Goal: Task Accomplishment & Management: Use online tool/utility

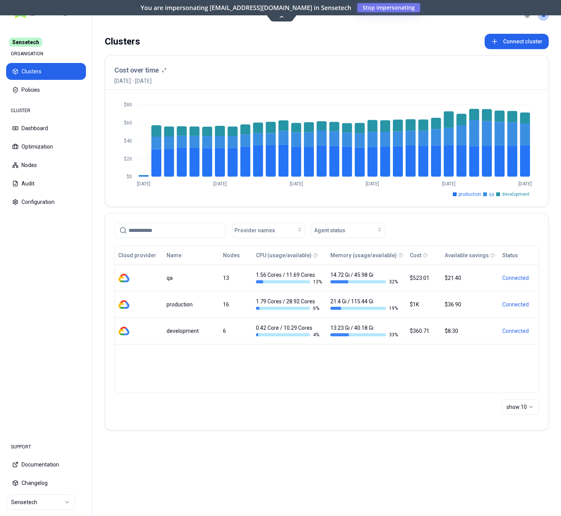
click at [27, 505] on html "Sensetech ORGANISATION Clusters Policies CLUSTER Dashboard Optimization Nodes A…" at bounding box center [280, 258] width 561 height 516
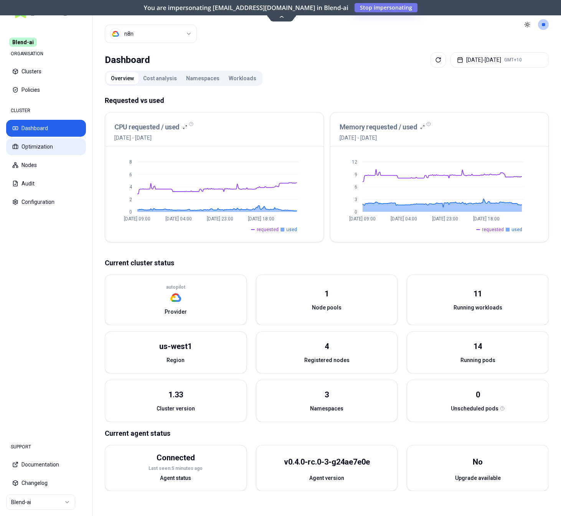
click at [57, 147] on button "Optimization" at bounding box center [46, 146] width 80 height 17
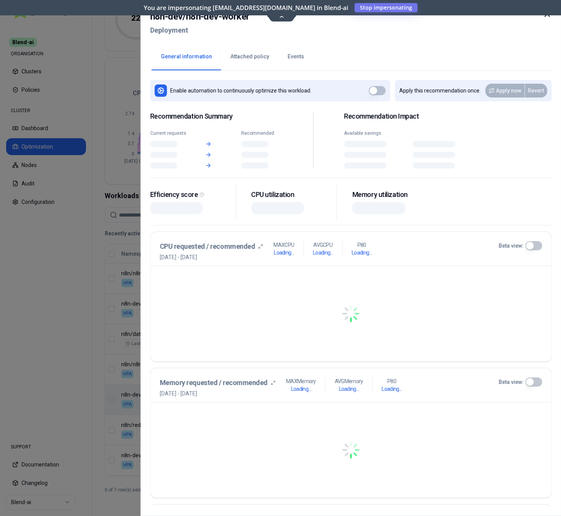
scroll to position [101, 0]
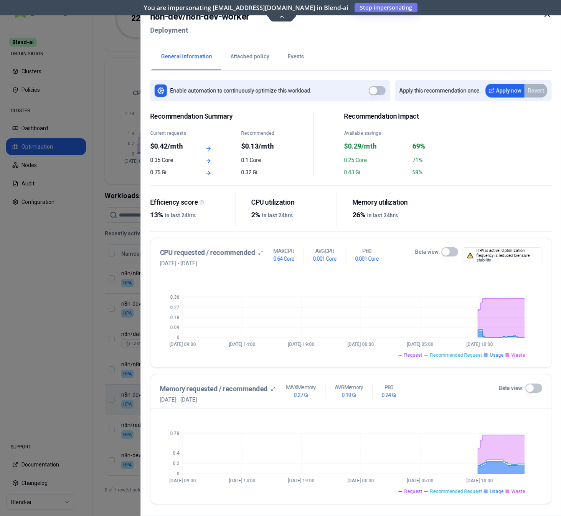
click at [20, 343] on div at bounding box center [280, 258] width 561 height 516
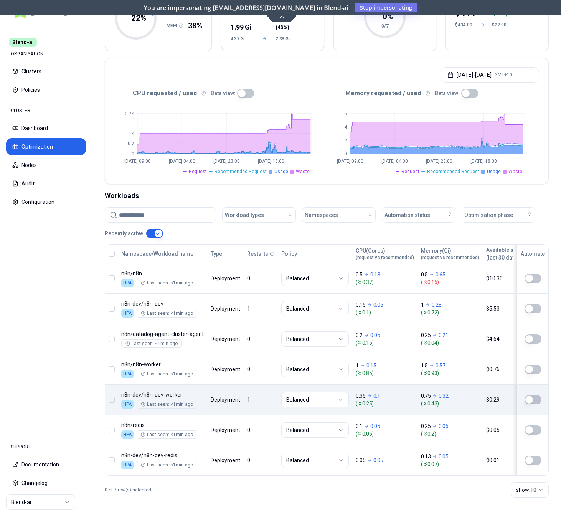
scroll to position [101, 0]
click at [407, 215] on span "Automation status" at bounding box center [408, 215] width 46 height 8
click at [402, 232] on div "on" at bounding box center [420, 232] width 73 height 12
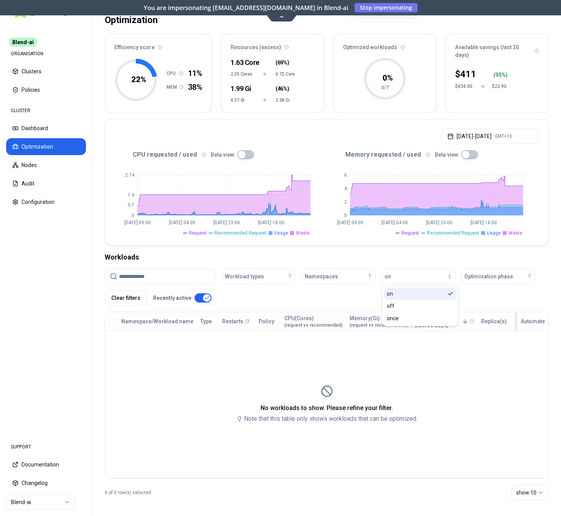
click at [398, 296] on div "on" at bounding box center [420, 294] width 73 height 12
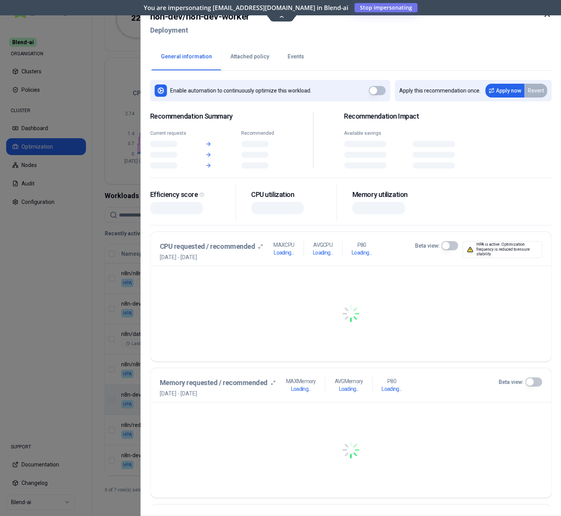
scroll to position [101, 0]
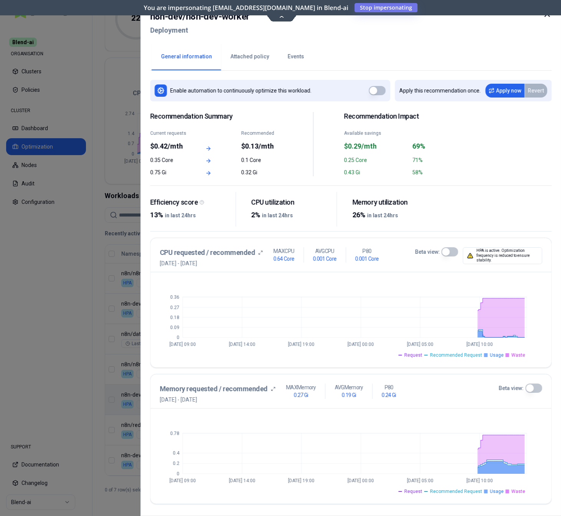
click at [79, 314] on div at bounding box center [280, 258] width 561 height 516
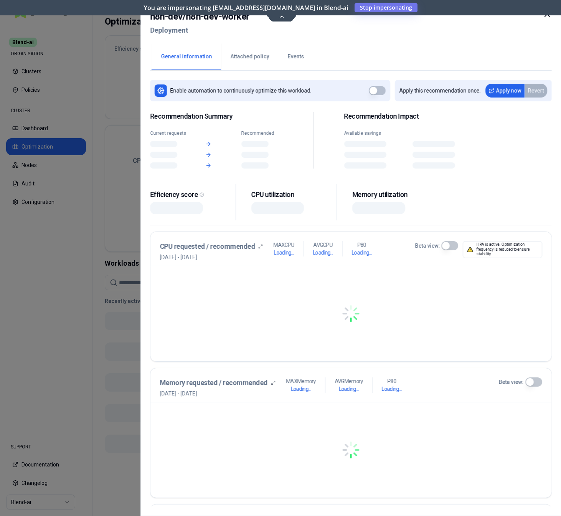
scroll to position [31, 0]
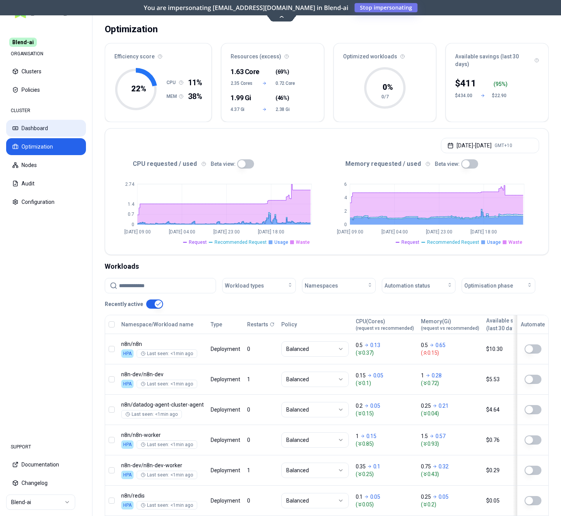
click at [43, 132] on button "Dashboard" at bounding box center [46, 128] width 80 height 17
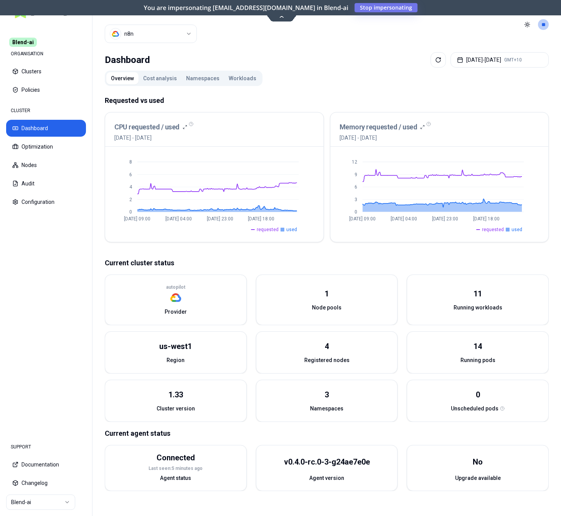
click at [248, 80] on button "Workloads" at bounding box center [242, 78] width 37 height 12
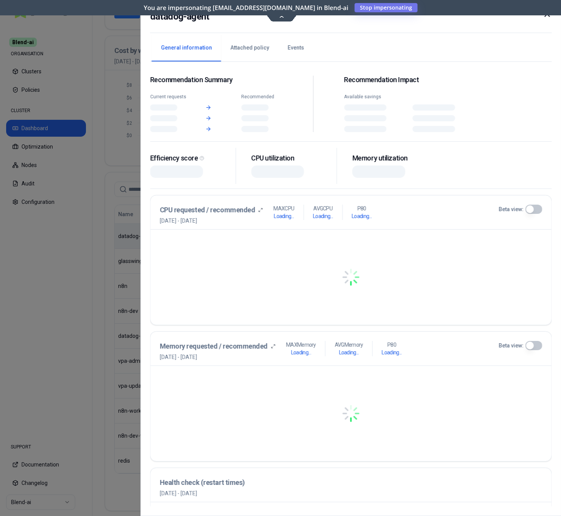
scroll to position [196, 0]
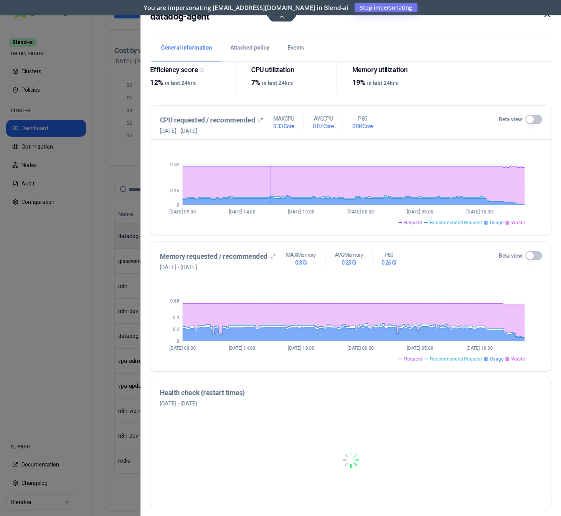
scroll to position [98, 0]
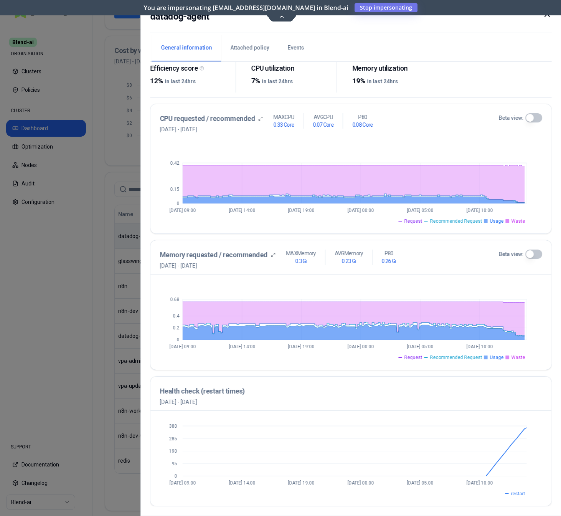
click at [73, 238] on div at bounding box center [280, 258] width 561 height 516
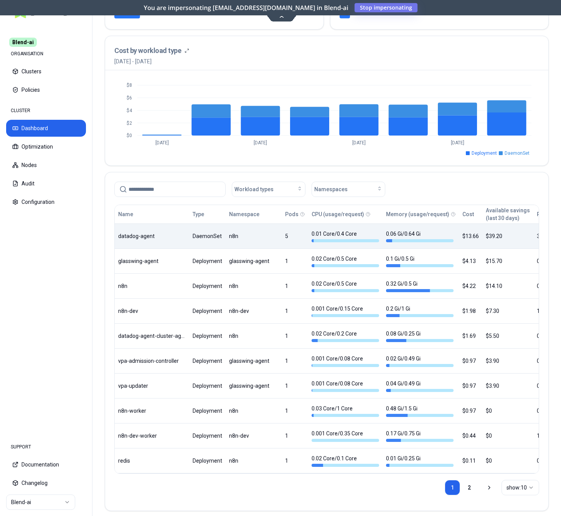
click at [280, 15] on icon at bounding box center [282, 16] width 10 height 6
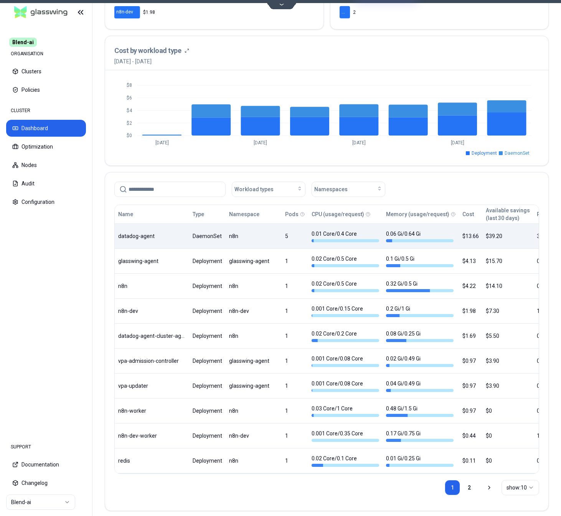
click at [162, 227] on div "Name Type Namespace Pods CPU (usage/request) Memory (usage/request) Cost Availa…" at bounding box center [327, 339] width 424 height 268
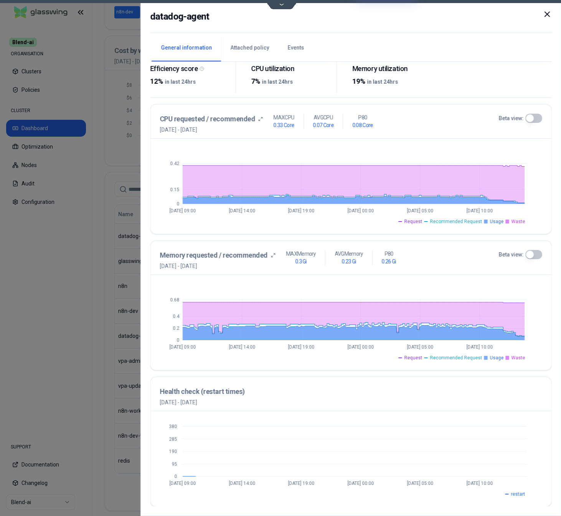
scroll to position [98, 0]
click at [539, 116] on button "Beta view:" at bounding box center [533, 117] width 17 height 9
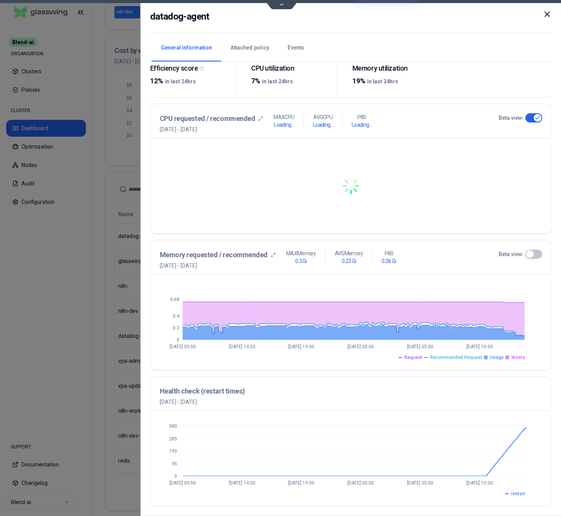
click at [537, 255] on button "Beta view:" at bounding box center [533, 254] width 17 height 9
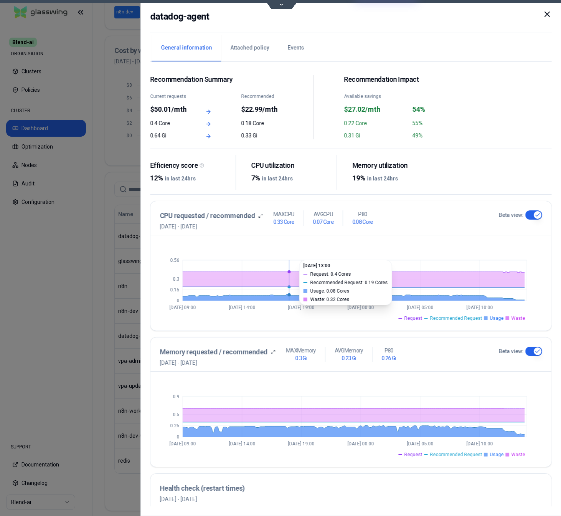
scroll to position [0, 0]
click at [94, 309] on div at bounding box center [280, 258] width 561 height 516
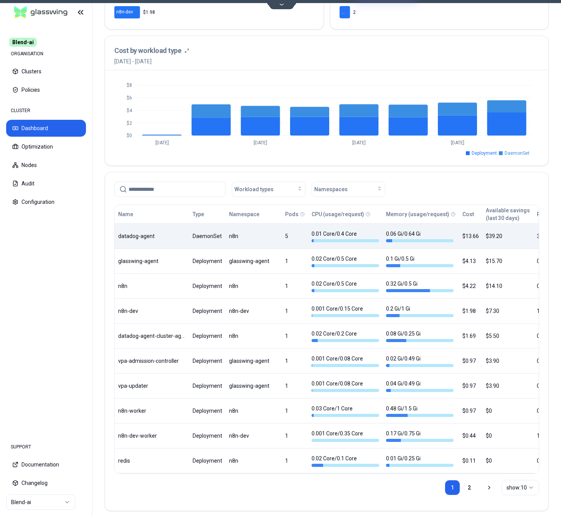
click at [211, 238] on body "Blend-ai ORGANISATION Clusters Policies CLUSTER Dashboard Optimization Nodes Au…" at bounding box center [280, 258] width 561 height 516
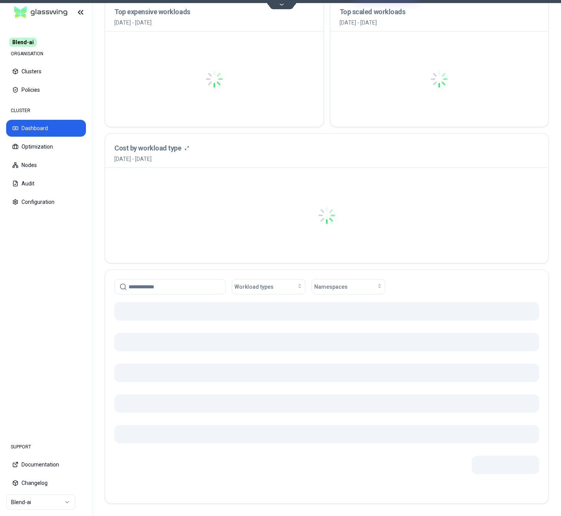
scroll to position [98, 0]
